Goal: Task Accomplishment & Management: Use online tool/utility

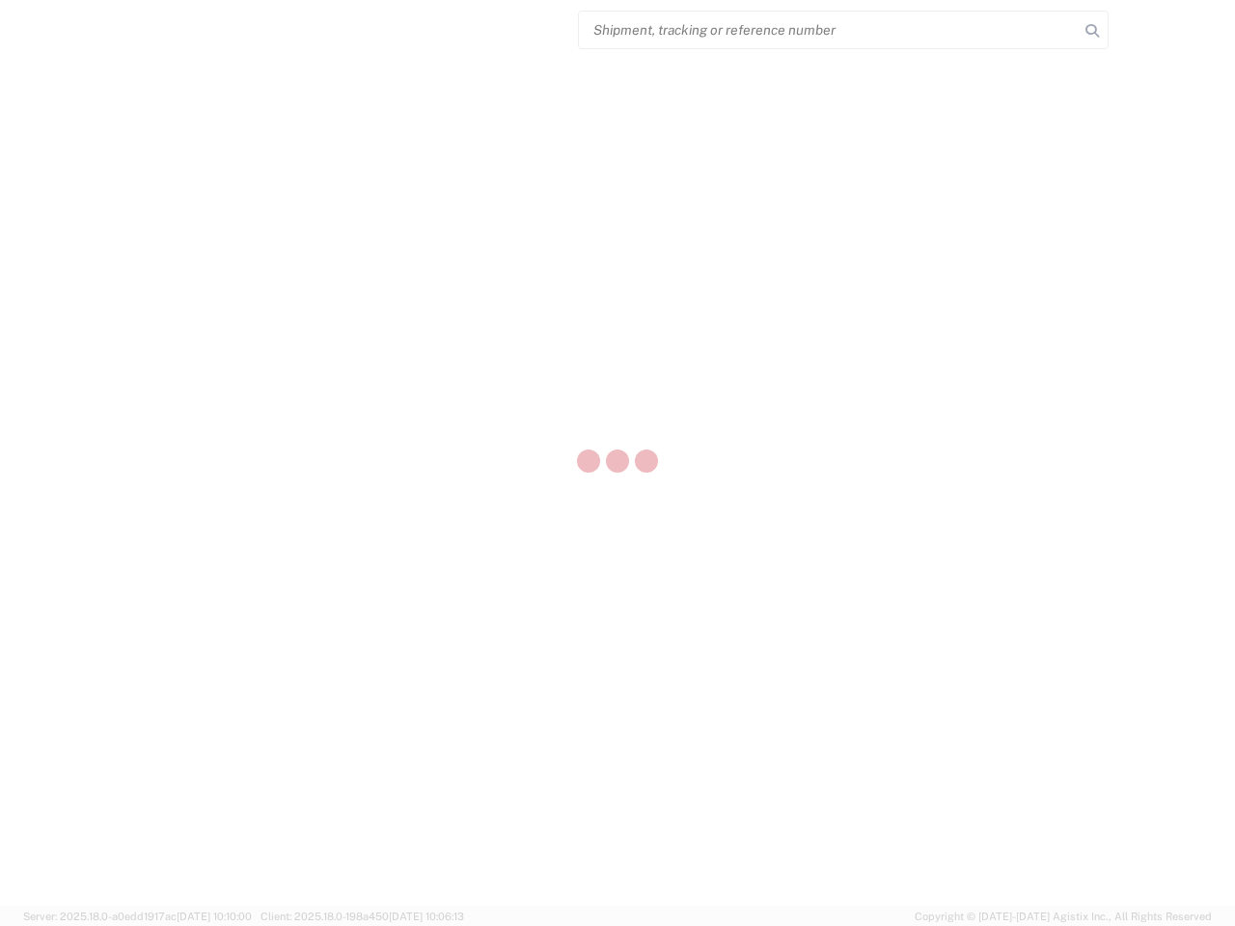
select select "US"
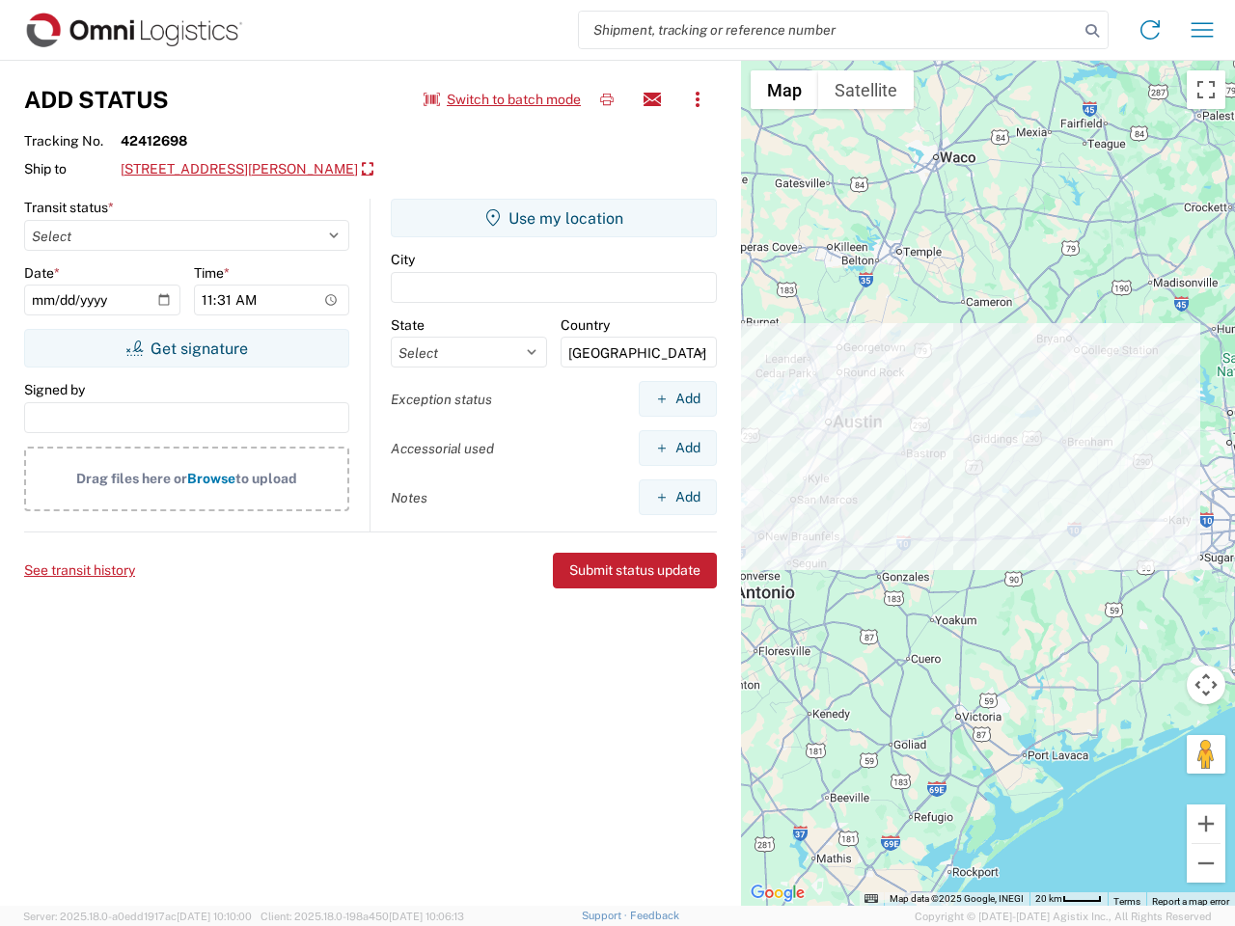
click at [829, 30] on input "search" at bounding box center [829, 30] width 500 height 37
click at [1092, 31] on icon at bounding box center [1092, 30] width 27 height 27
click at [1150, 30] on icon at bounding box center [1150, 29] width 31 height 31
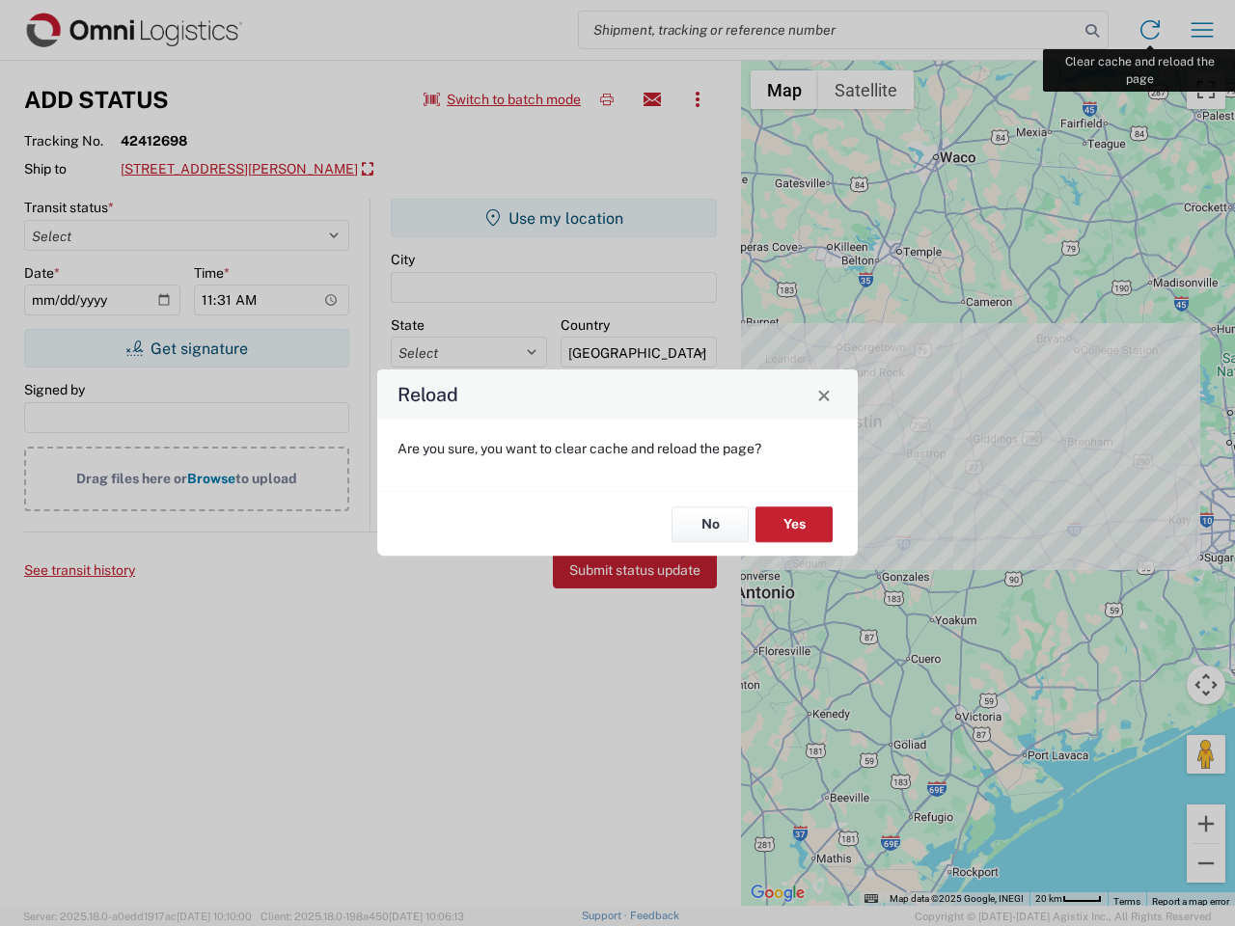
click at [1202, 30] on div "Reload Are you sure, you want to clear cache and reload the page? No Yes" at bounding box center [617, 463] width 1235 height 926
click at [503, 99] on div "Reload Are you sure, you want to clear cache and reload the page? No Yes" at bounding box center [617, 463] width 1235 height 926
click at [607, 99] on div "Reload Are you sure, you want to clear cache and reload the page? No Yes" at bounding box center [617, 463] width 1235 height 926
click at [652, 99] on div "Reload Are you sure, you want to clear cache and reload the page? No Yes" at bounding box center [617, 463] width 1235 height 926
click at [698, 99] on div "Reload Are you sure, you want to clear cache and reload the page? No Yes" at bounding box center [617, 463] width 1235 height 926
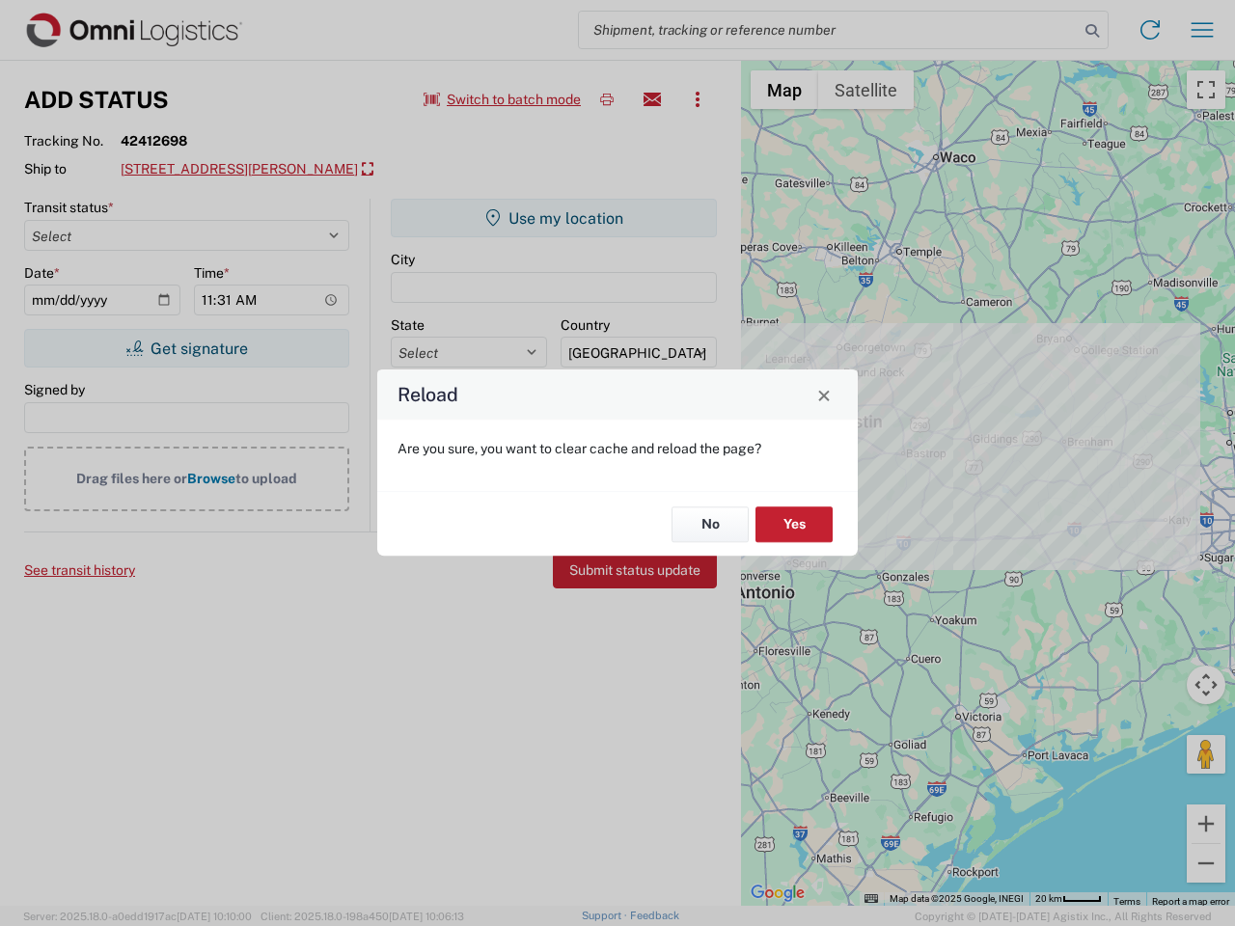
click at [288, 170] on div "Reload Are you sure, you want to clear cache and reload the page? No Yes" at bounding box center [617, 463] width 1235 height 926
click at [186, 348] on div "Reload Are you sure, you want to clear cache and reload the page? No Yes" at bounding box center [617, 463] width 1235 height 926
